Goal: Task Accomplishment & Management: Complete application form

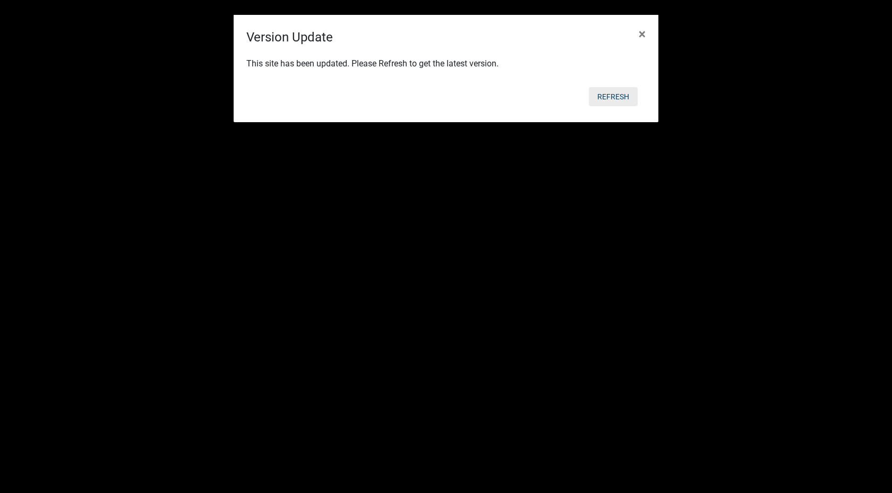
click at [607, 96] on button "Refresh" at bounding box center [613, 96] width 49 height 19
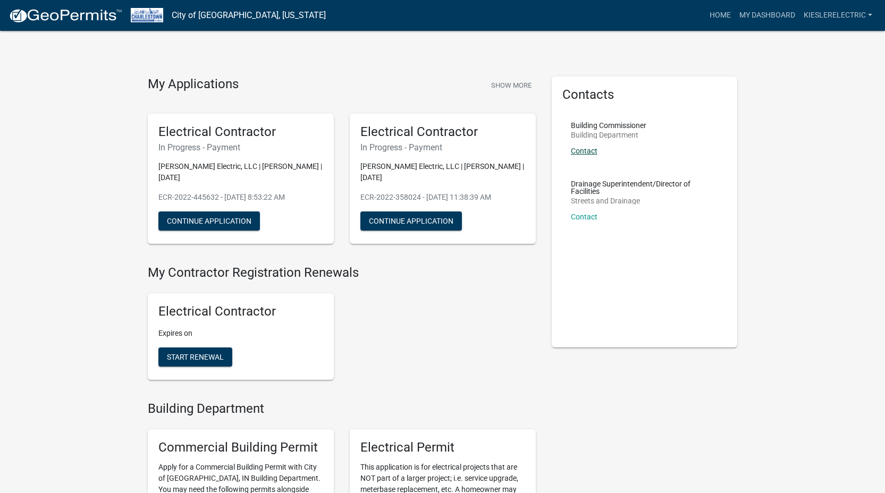
click at [584, 150] on link "Contact" at bounding box center [584, 151] width 27 height 8
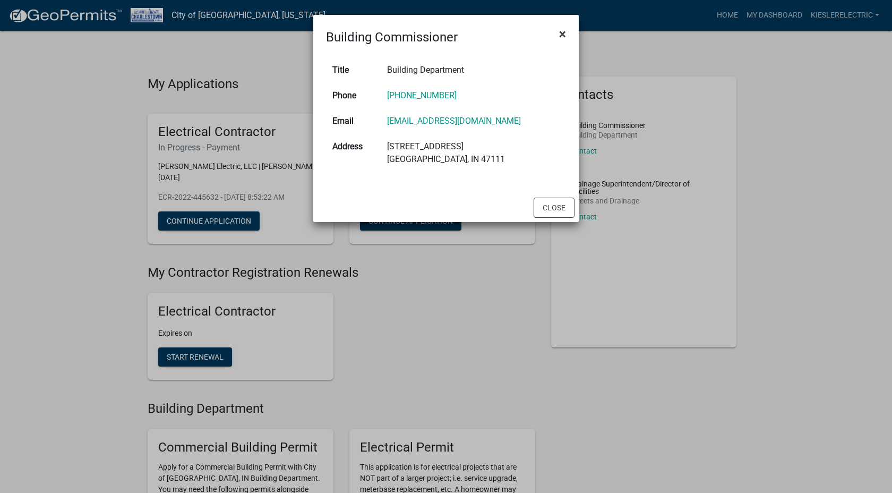
click at [565, 32] on span "×" at bounding box center [562, 34] width 7 height 15
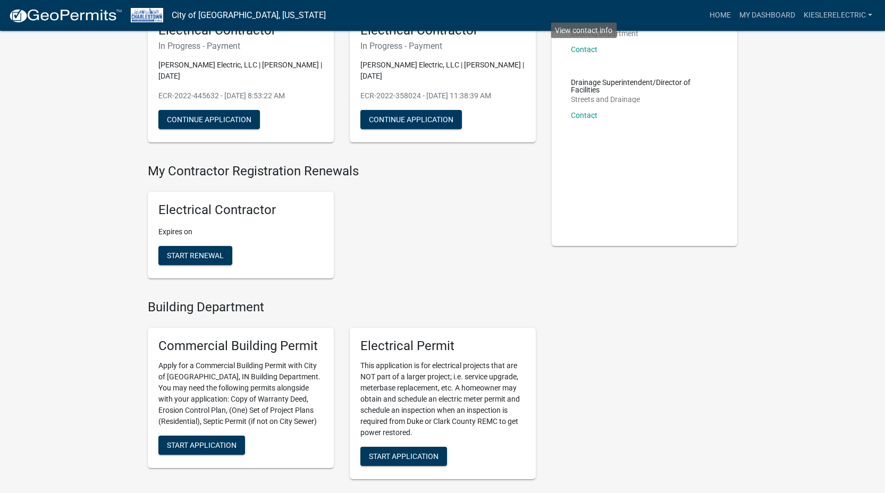
scroll to position [140, 0]
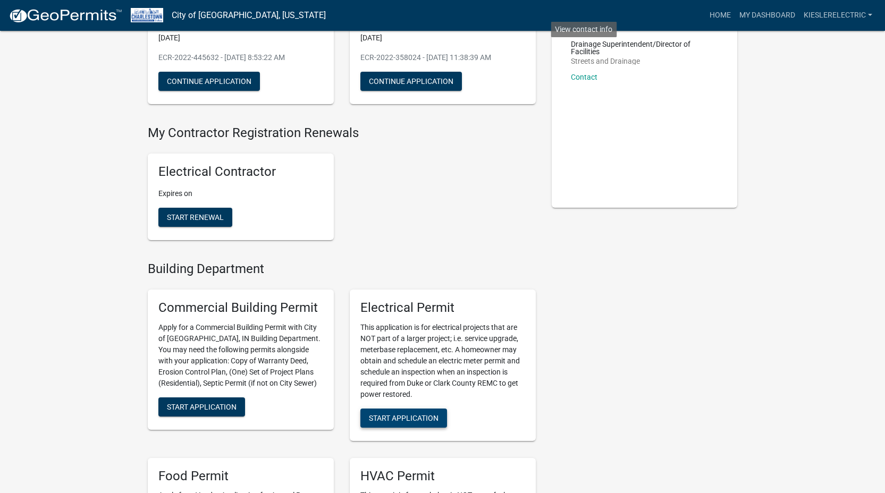
click at [403, 413] on span "Start Application" at bounding box center [404, 417] width 70 height 8
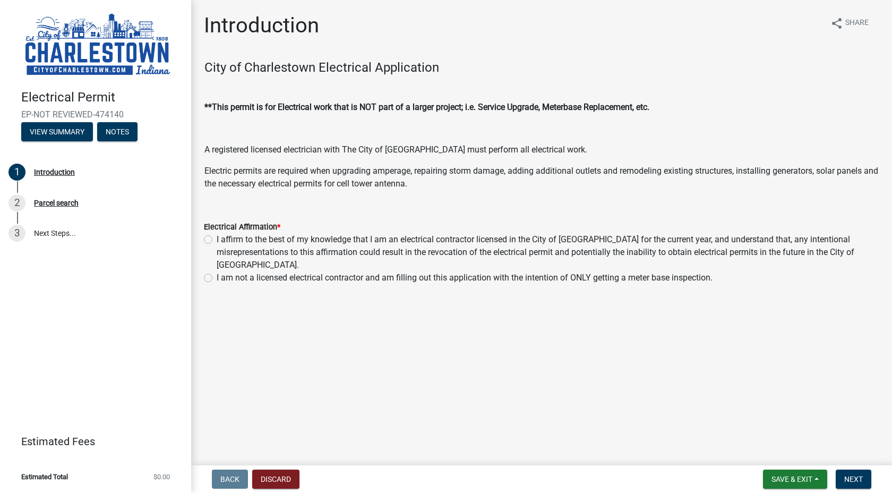
click at [217, 237] on label "I affirm to the best of my knowledge that I am an electrical contractor license…" at bounding box center [548, 252] width 663 height 38
click at [217, 237] on input "I affirm to the best of my knowledge that I am an electrical contractor license…" at bounding box center [220, 236] width 7 height 7
radio input "true"
click at [871, 481] on button "Next" at bounding box center [854, 479] width 36 height 19
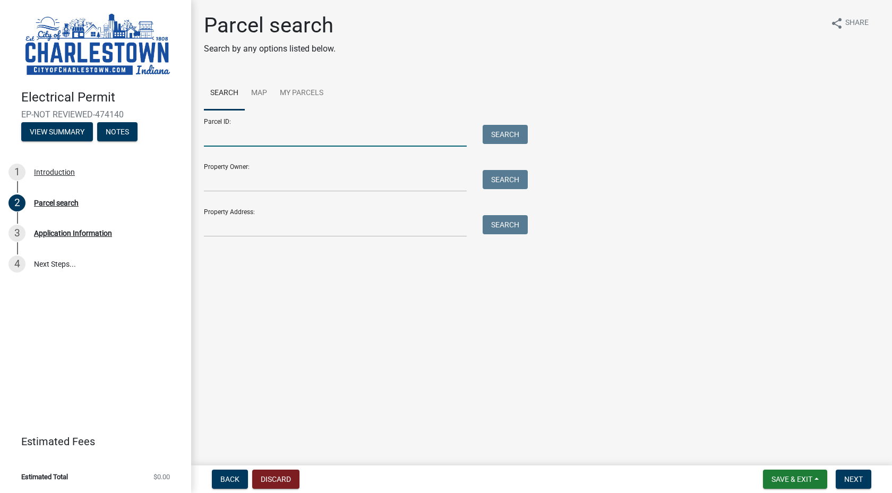
click at [239, 135] on input "Parcel ID:" at bounding box center [335, 136] width 263 height 22
click at [236, 183] on input "Property Owner:" at bounding box center [335, 181] width 263 height 22
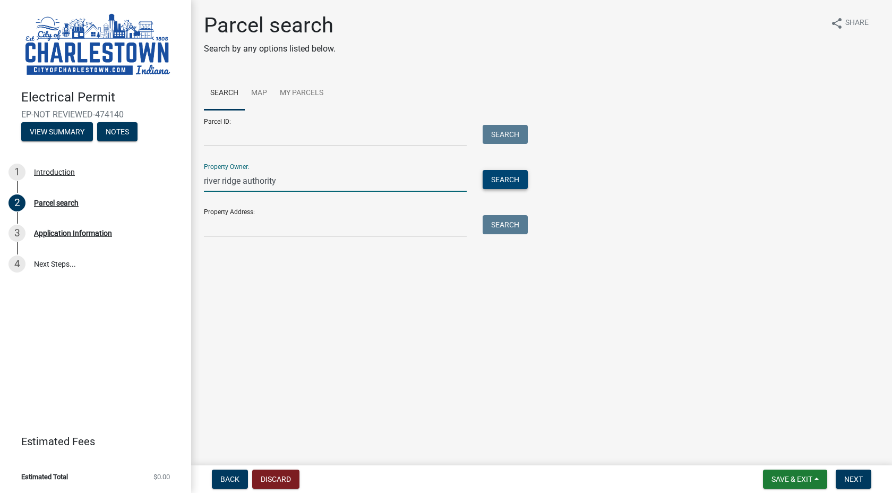
type input "river ridge authority"
click at [504, 178] on button "Search" at bounding box center [505, 179] width 45 height 19
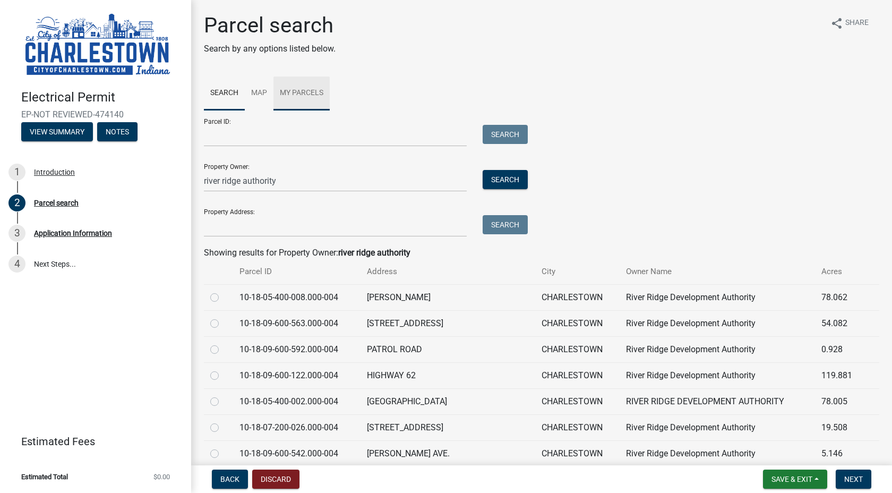
click at [302, 90] on link "My Parcels" at bounding box center [302, 93] width 56 height 34
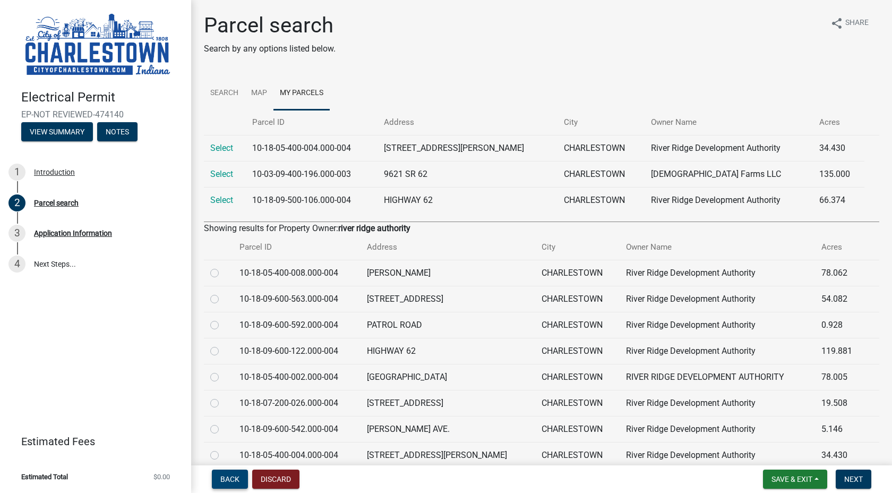
click at [225, 479] on span "Back" at bounding box center [229, 479] width 19 height 8
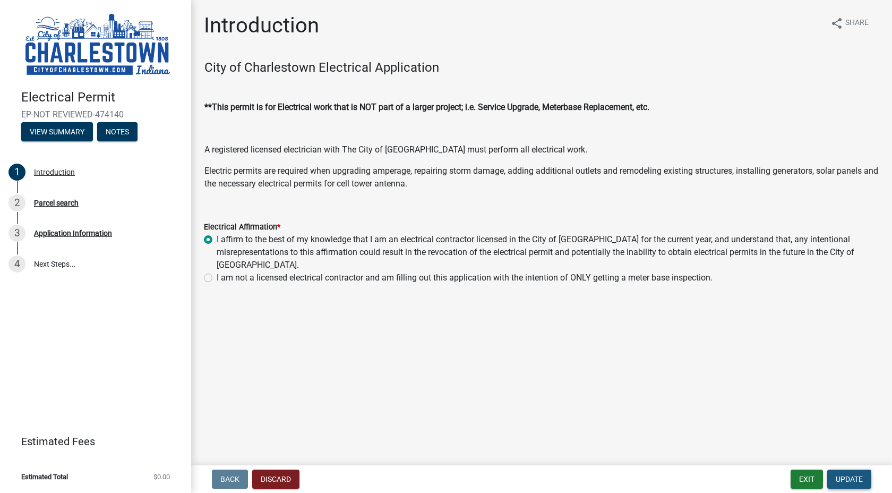
click at [848, 473] on button "Update" at bounding box center [850, 479] width 44 height 19
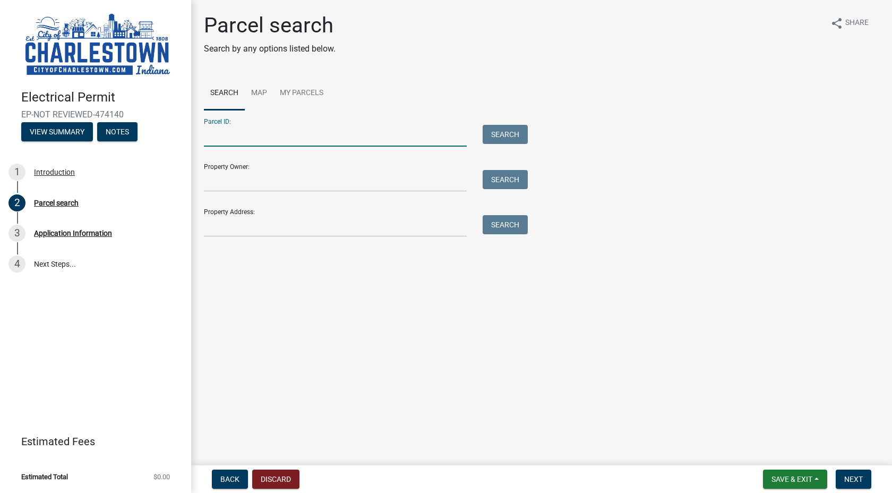
click at [248, 136] on input "Parcel ID:" at bounding box center [335, 136] width 263 height 22
